Goal: Information Seeking & Learning: Learn about a topic

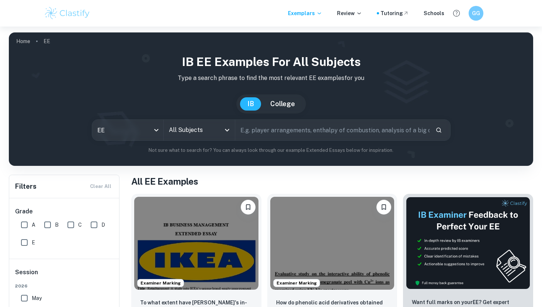
scroll to position [318, 0]
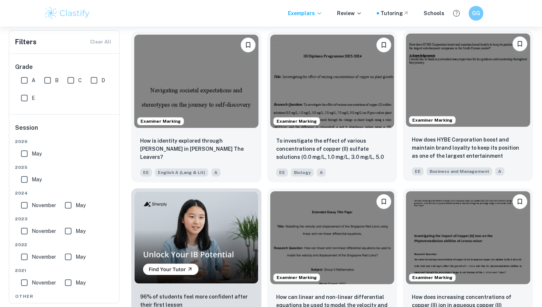
click at [427, 95] on img at bounding box center [468, 80] width 124 height 93
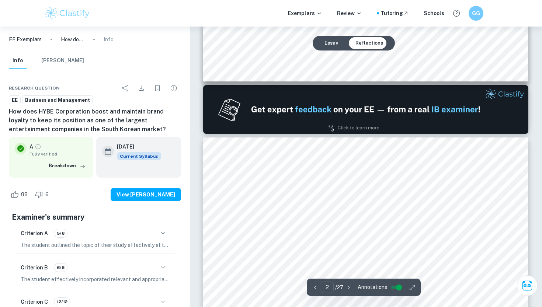
scroll to position [477, 0]
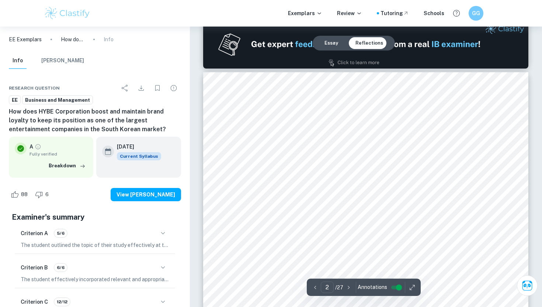
type input "1"
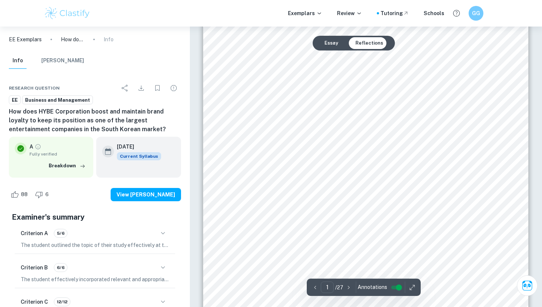
scroll to position [30, 0]
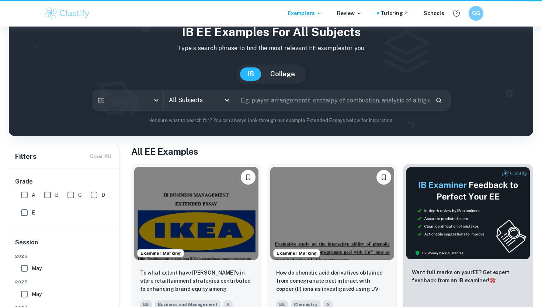
scroll to position [318, 0]
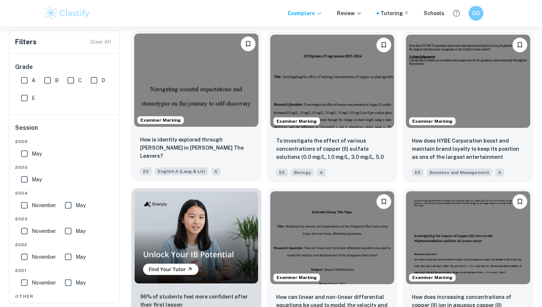
click at [200, 73] on img at bounding box center [196, 80] width 124 height 93
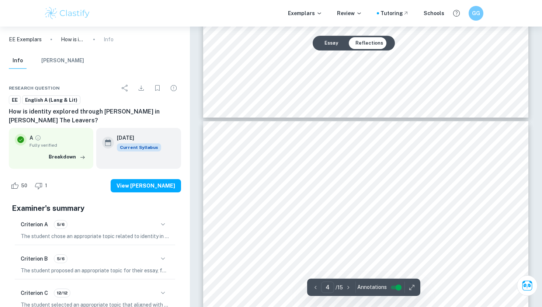
scroll to position [1351, 0]
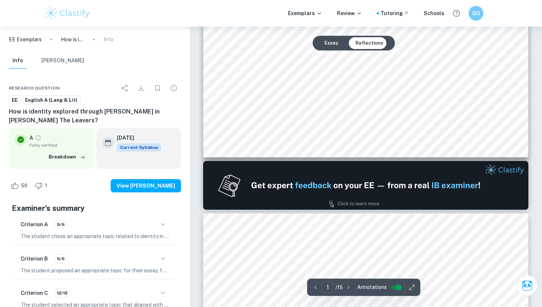
type input "2"
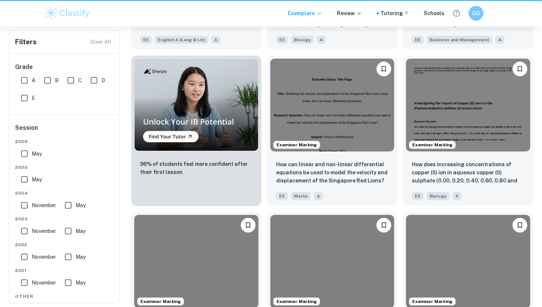
scroll to position [318, 0]
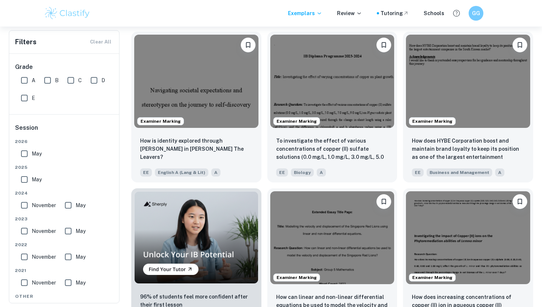
click at [344, 283] on img at bounding box center [332, 237] width 124 height 93
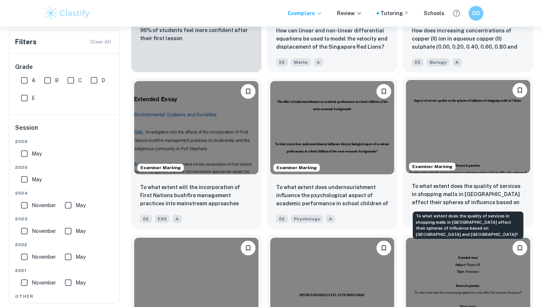
scroll to position [670, 0]
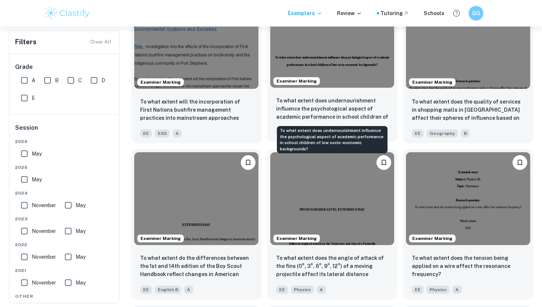
click at [370, 109] on p "To what extent does undernourishment influence the psychological aspect of acad…" at bounding box center [332, 109] width 112 height 25
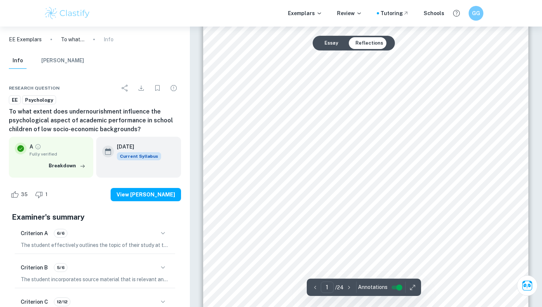
scroll to position [126, 0]
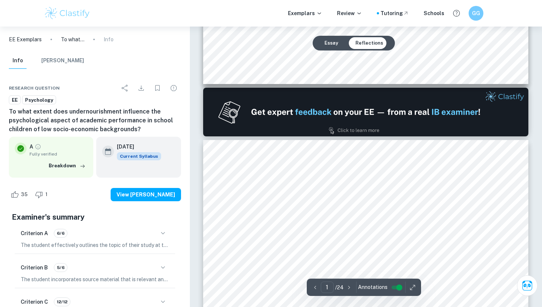
type input "2"
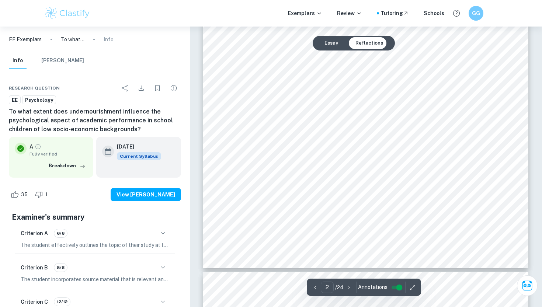
scroll to position [801, 0]
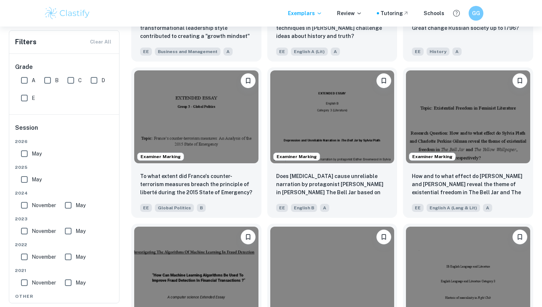
scroll to position [1101, 0]
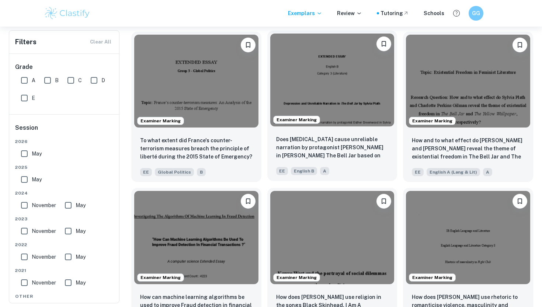
click at [367, 112] on img at bounding box center [332, 80] width 124 height 93
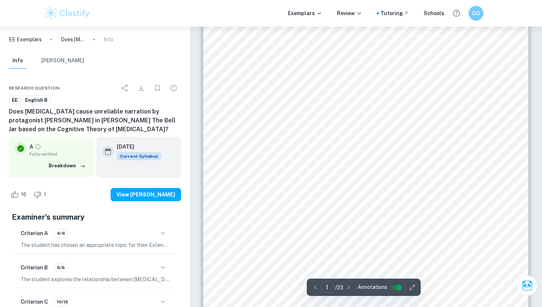
scroll to position [38, 0]
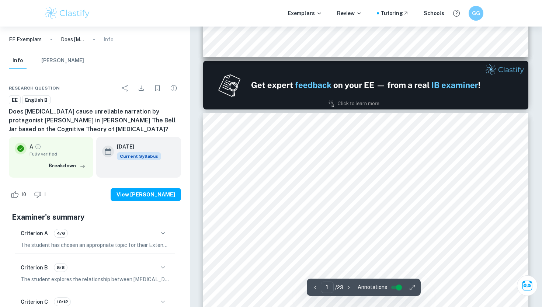
type input "2"
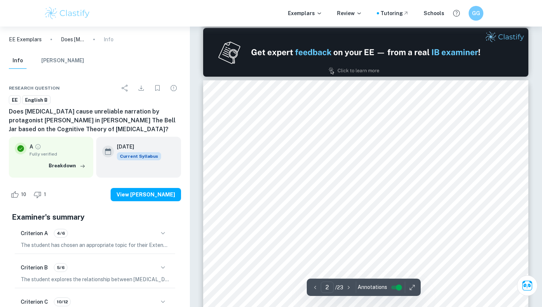
scroll to position [541, 0]
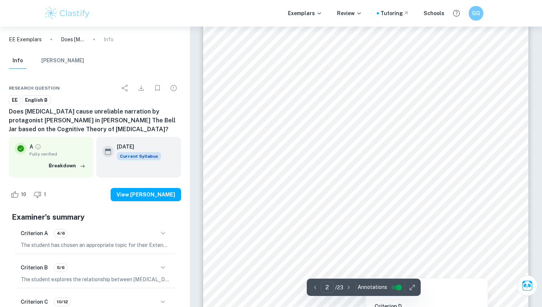
click at [297, 79] on div at bounding box center [375, 79] width 221 height 20
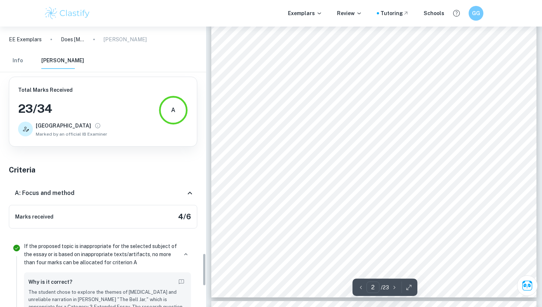
scroll to position [1927, 0]
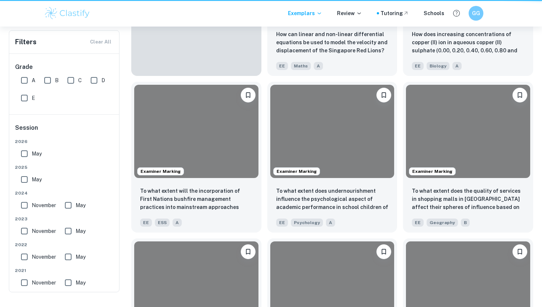
scroll to position [1101, 0]
